Goal: Task Accomplishment & Management: Manage account settings

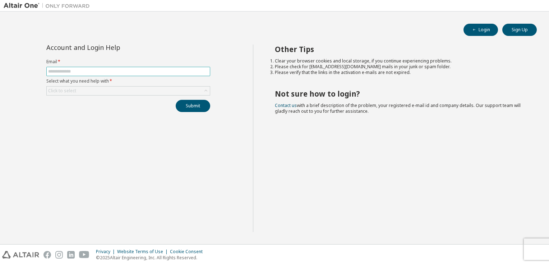
click at [139, 71] on input "text" at bounding box center [128, 72] width 160 height 6
type input "**********"
click at [132, 92] on div "Click to select" at bounding box center [128, 91] width 163 height 9
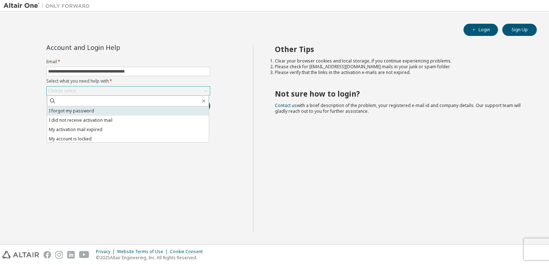
click at [120, 111] on li "I forgot my password" at bounding box center [128, 110] width 162 height 9
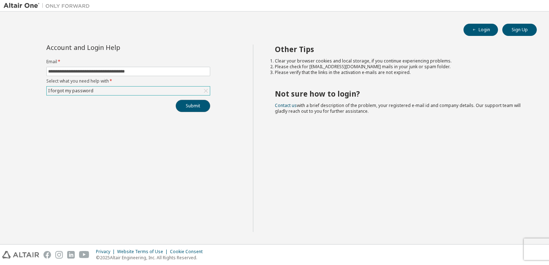
click at [194, 105] on button "Submit" at bounding box center [193, 106] width 34 height 12
click at [193, 105] on button "Submit" at bounding box center [193, 106] width 34 height 12
